Goal: Task Accomplishment & Management: Manage account settings

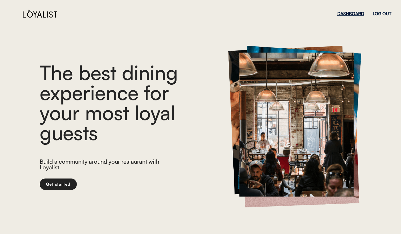
click at [354, 13] on div "DASHBOARD" at bounding box center [350, 13] width 27 height 4
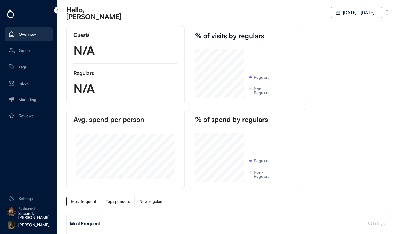
scroll to position [49, 49]
click at [28, 209] on div "Restaurant" at bounding box center [35, 208] width 34 height 3
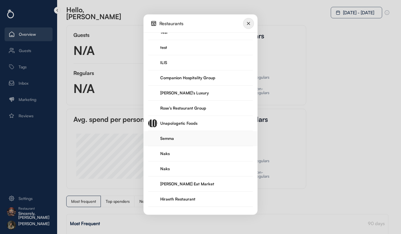
scroll to position [1069, 0]
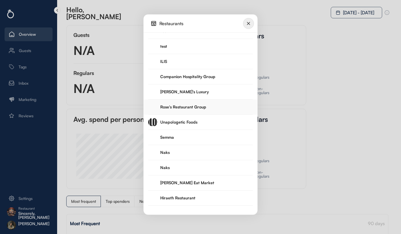
click at [194, 110] on div "Rose's Restaurant Group" at bounding box center [200, 106] width 105 height 15
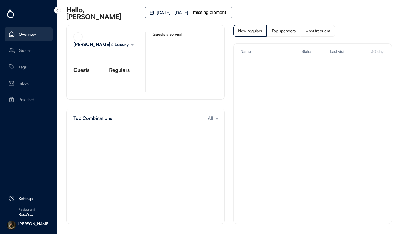
click at [27, 196] on div "Settings" at bounding box center [26, 198] width 14 height 4
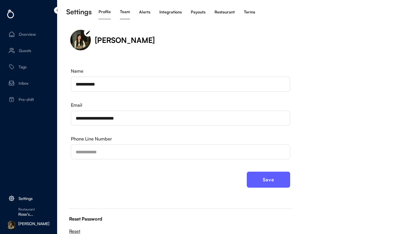
click at [126, 12] on div "Team" at bounding box center [125, 12] width 10 height 4
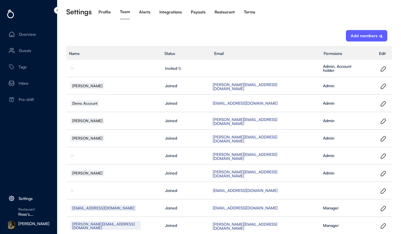
click at [358, 34] on div "Add members" at bounding box center [364, 36] width 27 height 4
select select
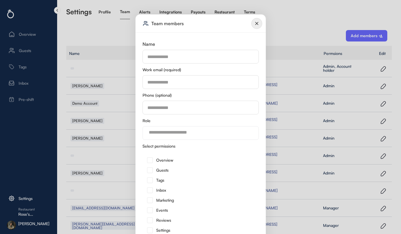
click at [183, 86] on input "input" at bounding box center [201, 82] width 116 height 14
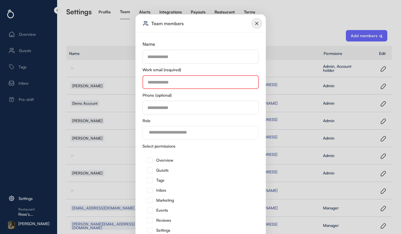
paste input "**********"
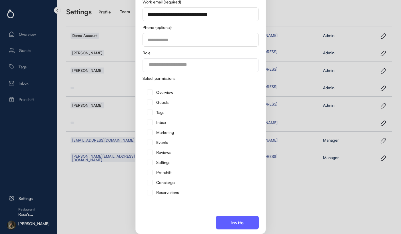
type input "**********"
click at [151, 171] on img at bounding box center [150, 172] width 6 height 6
click at [230, 221] on button "Invite" at bounding box center [237, 222] width 43 height 14
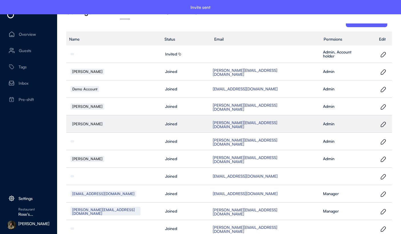
scroll to position [26, 0]
